Goal: Share content

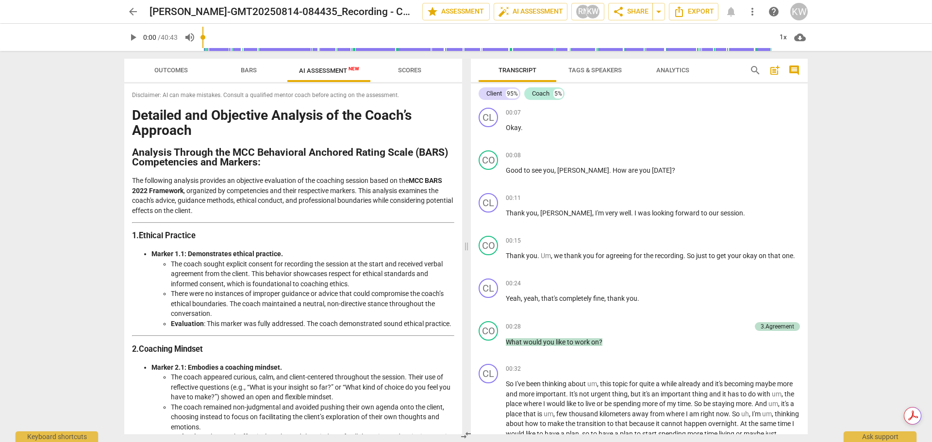
scroll to position [1376, 0]
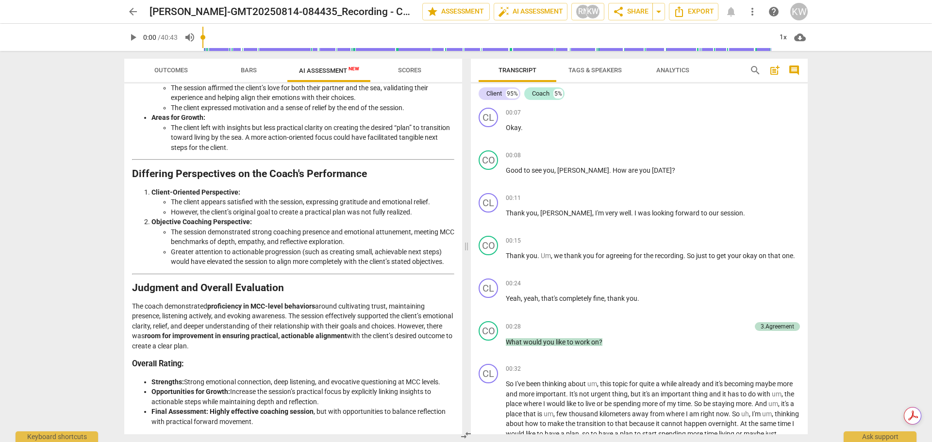
click at [127, 14] on span "arrow_back" at bounding box center [133, 12] width 12 height 12
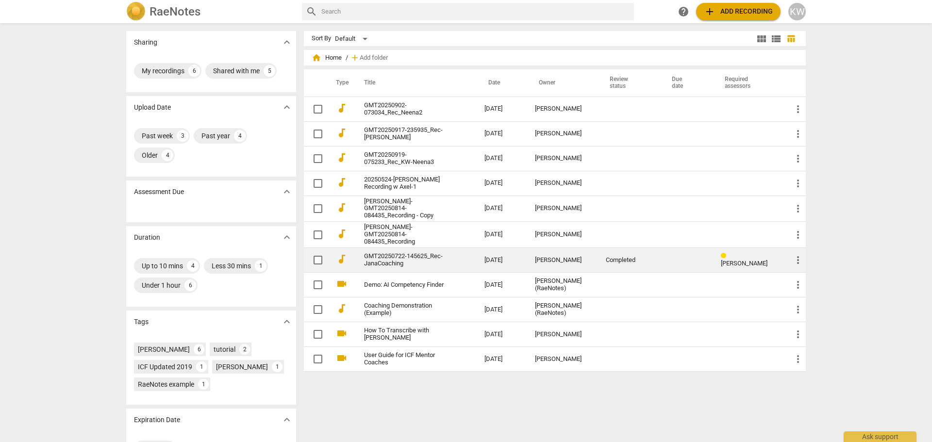
click at [660, 264] on td at bounding box center [686, 260] width 53 height 25
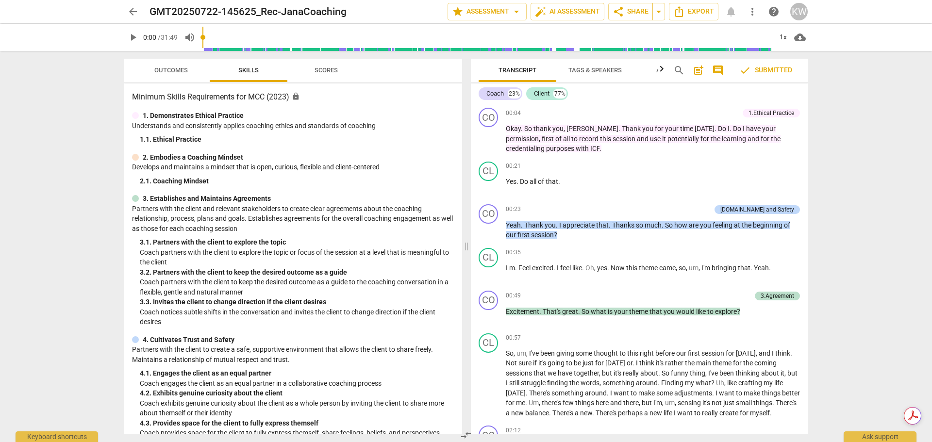
click at [136, 13] on span "arrow_back" at bounding box center [133, 12] width 12 height 12
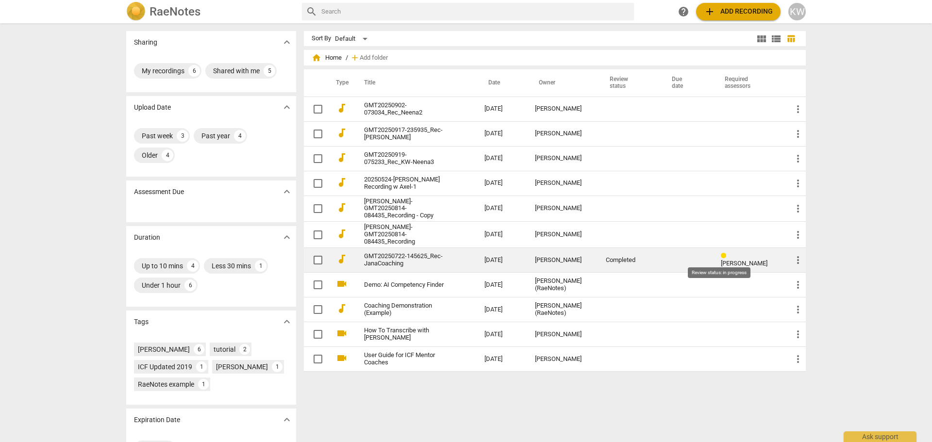
click at [722, 259] on span at bounding box center [725, 255] width 9 height 7
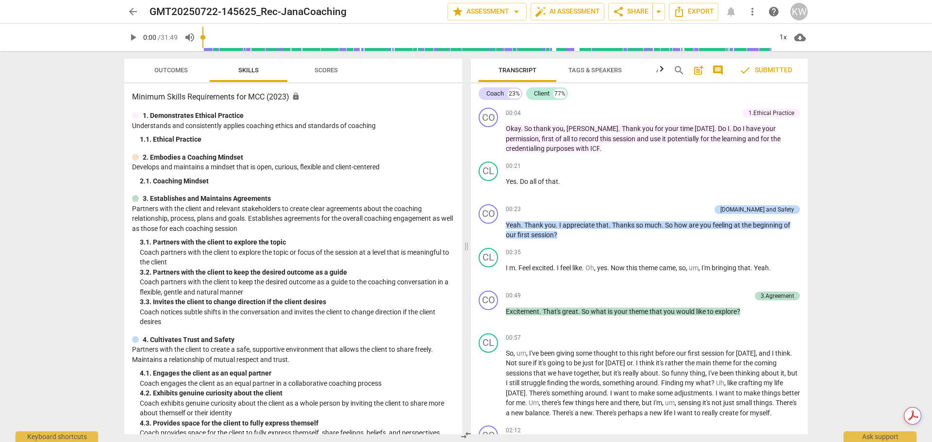
click at [336, 71] on span "Scores" at bounding box center [325, 69] width 23 height 7
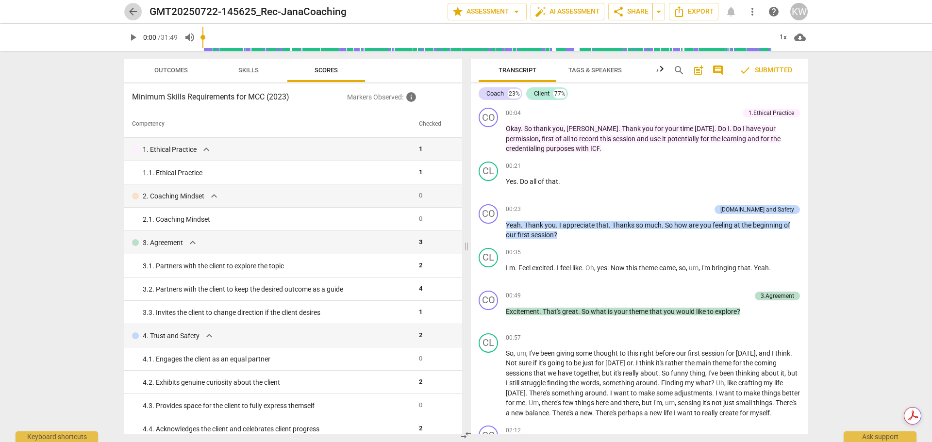
click at [132, 12] on span "arrow_back" at bounding box center [133, 12] width 12 height 12
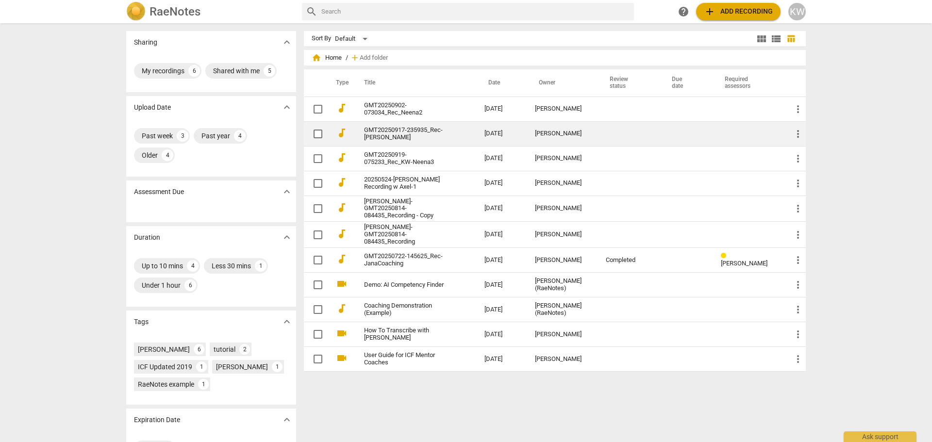
click at [691, 134] on td at bounding box center [686, 133] width 53 height 25
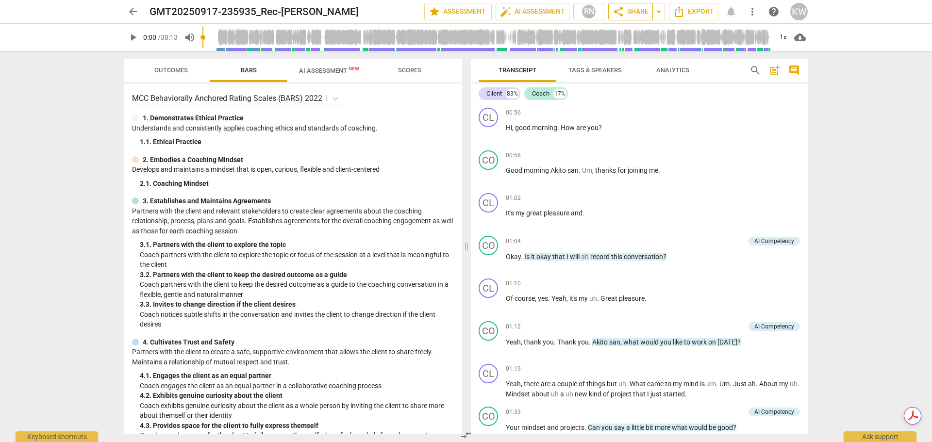
click at [640, 10] on span "share Share" at bounding box center [630, 12] width 36 height 12
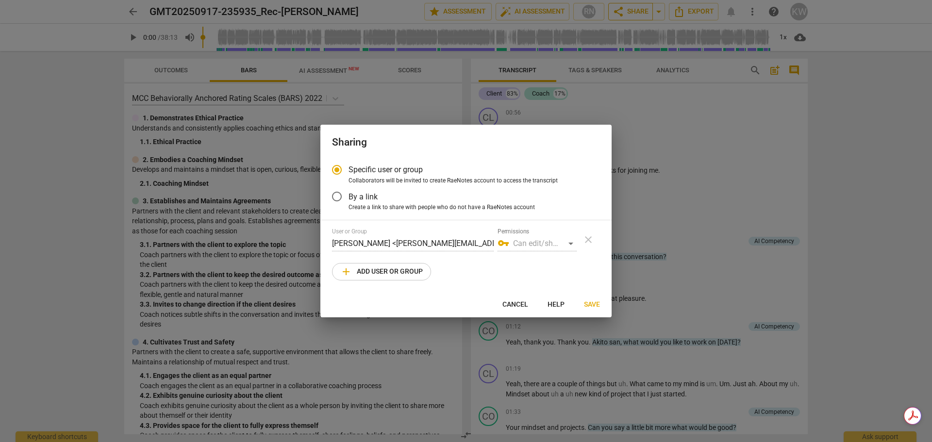
radio input "false"
click at [336, 196] on input "By a link" at bounding box center [336, 196] width 23 height 23
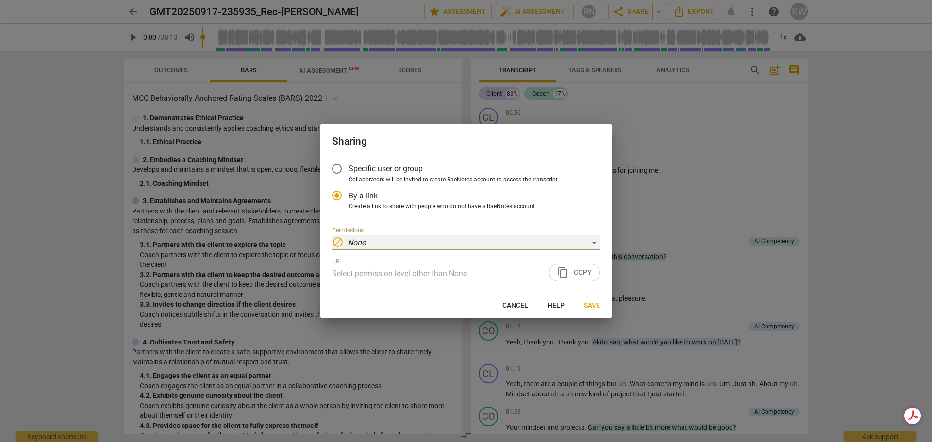
click at [594, 243] on div "block None" at bounding box center [466, 243] width 268 height 16
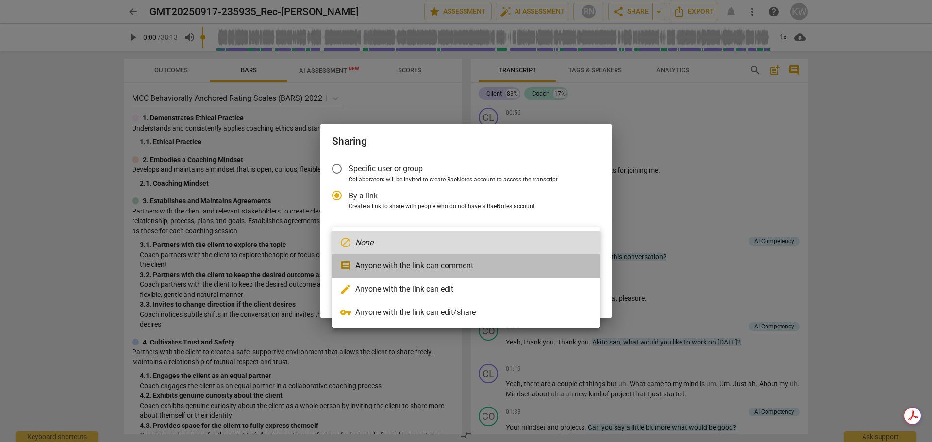
click at [501, 268] on li "comment Anyone with the link can comment" at bounding box center [466, 265] width 268 height 23
radio input "false"
type input "[URL][DOMAIN_NAME]"
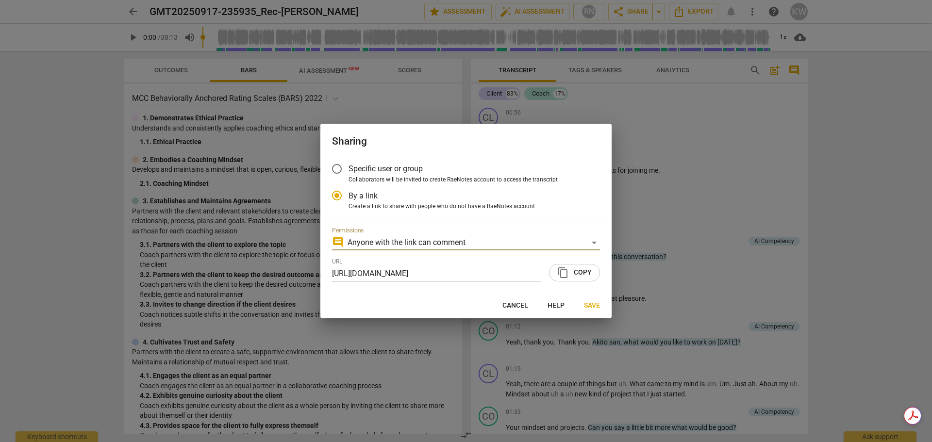
click at [579, 275] on span "content_copy Copy" at bounding box center [574, 273] width 34 height 12
